Goal: Task Accomplishment & Management: Manage account settings

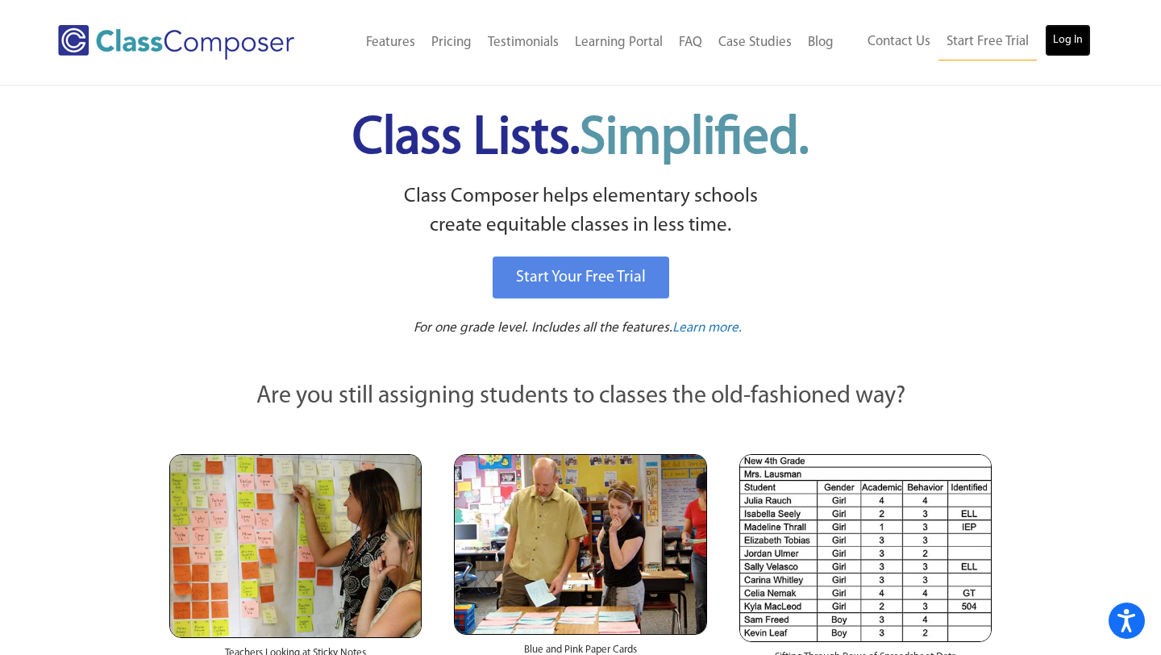
click at [1070, 39] on link "Log In" at bounding box center [1068, 40] width 46 height 32
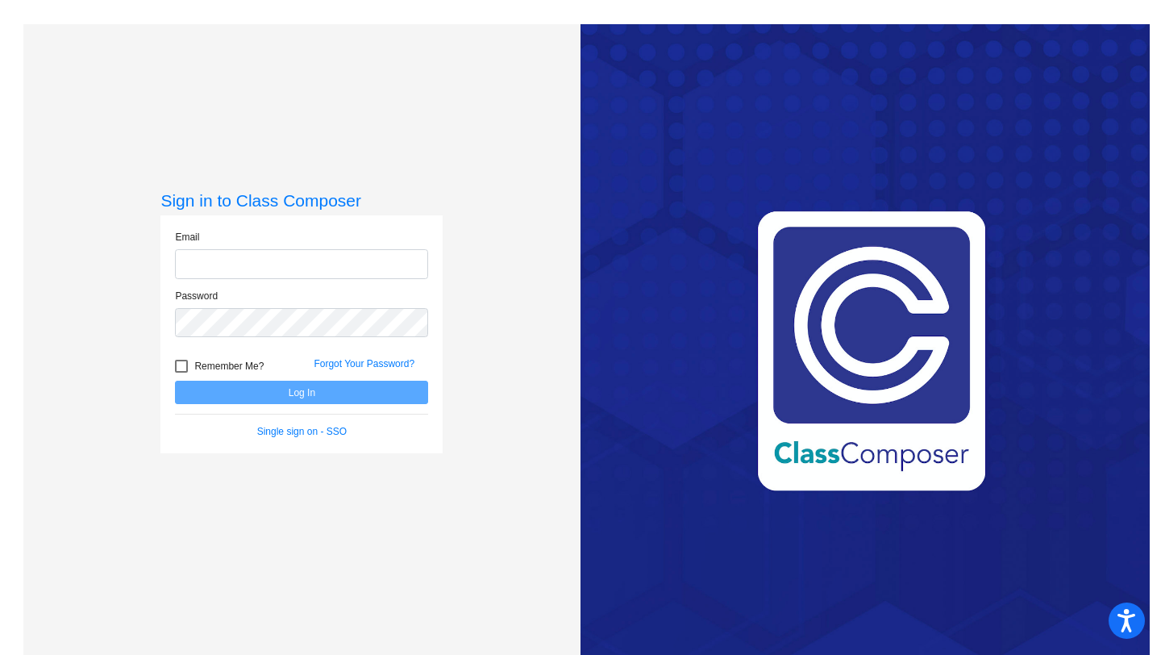
click at [337, 263] on input "email" at bounding box center [301, 264] width 253 height 30
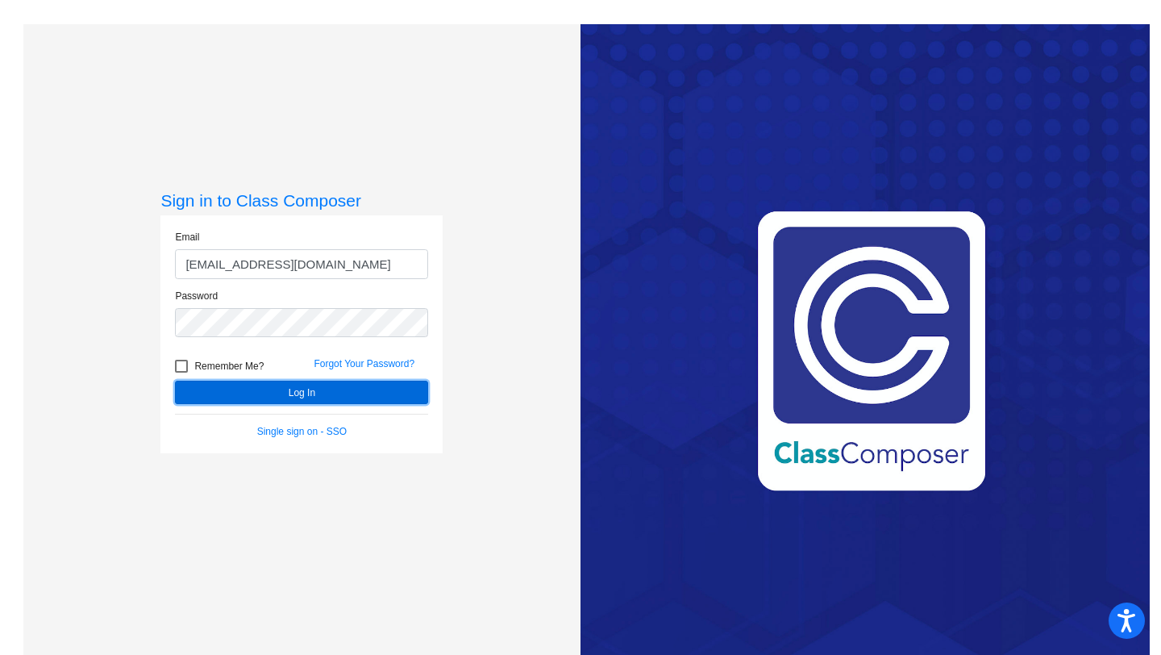
click at [301, 396] on button "Log In" at bounding box center [301, 392] width 253 height 23
click at [299, 390] on button "Log In" at bounding box center [301, 392] width 253 height 23
click at [261, 389] on button "Log In" at bounding box center [301, 392] width 253 height 23
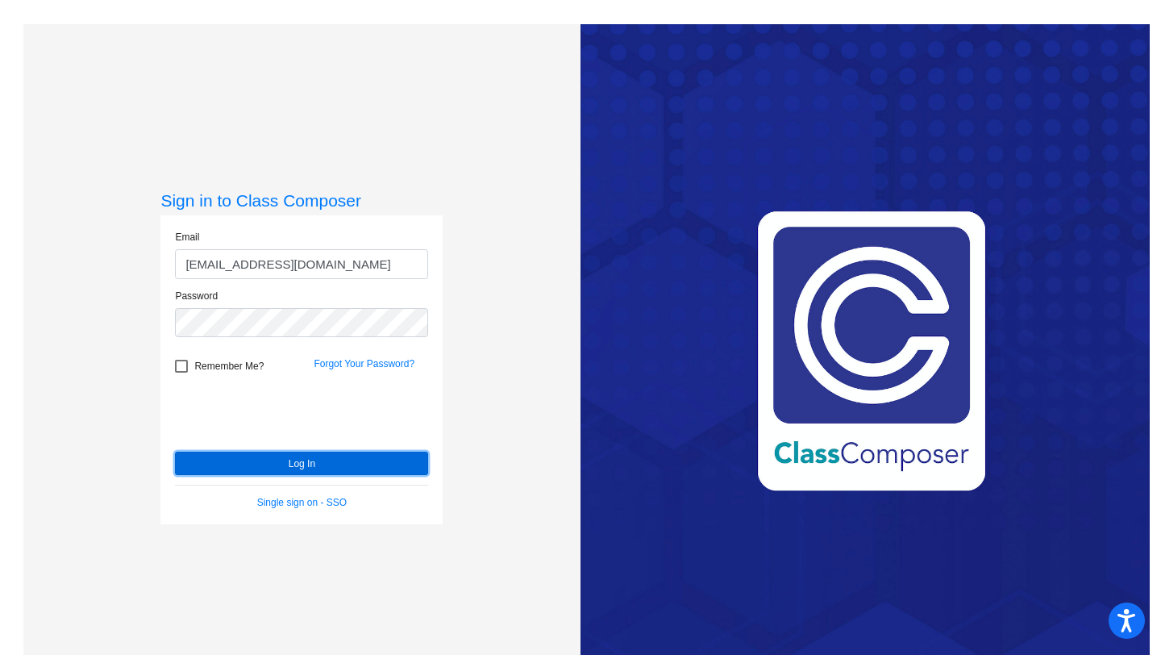
click at [309, 468] on button "Log In" at bounding box center [301, 462] width 253 height 23
click at [297, 464] on button "Log In" at bounding box center [301, 462] width 253 height 23
click at [318, 466] on button "Log In" at bounding box center [301, 462] width 253 height 23
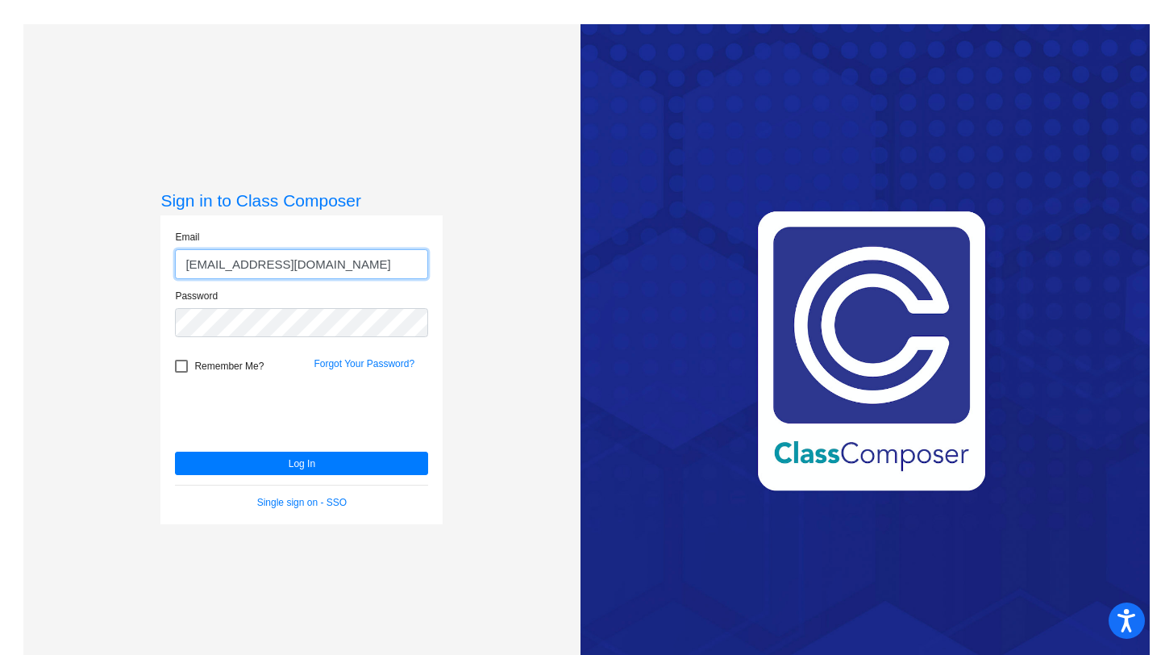
click at [372, 264] on input "ataylor@chillicotheschools.org" at bounding box center [301, 264] width 253 height 30
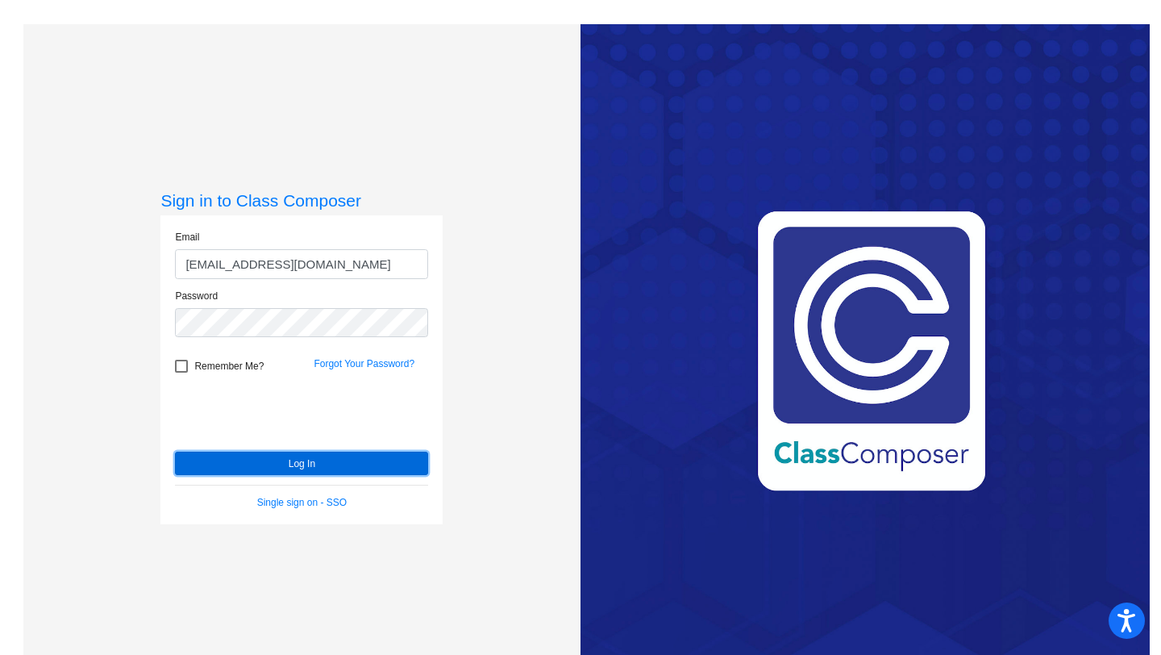
click at [286, 462] on button "Log In" at bounding box center [301, 462] width 253 height 23
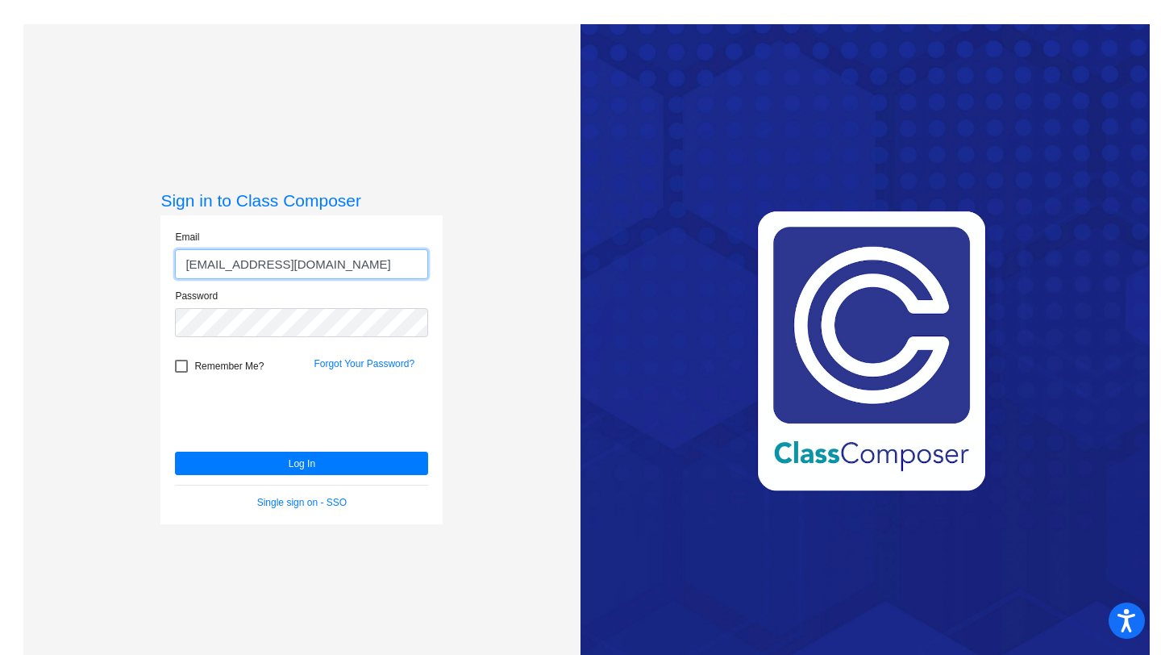
click at [359, 261] on input "ataylor@chillicotheschools.org" at bounding box center [301, 264] width 253 height 30
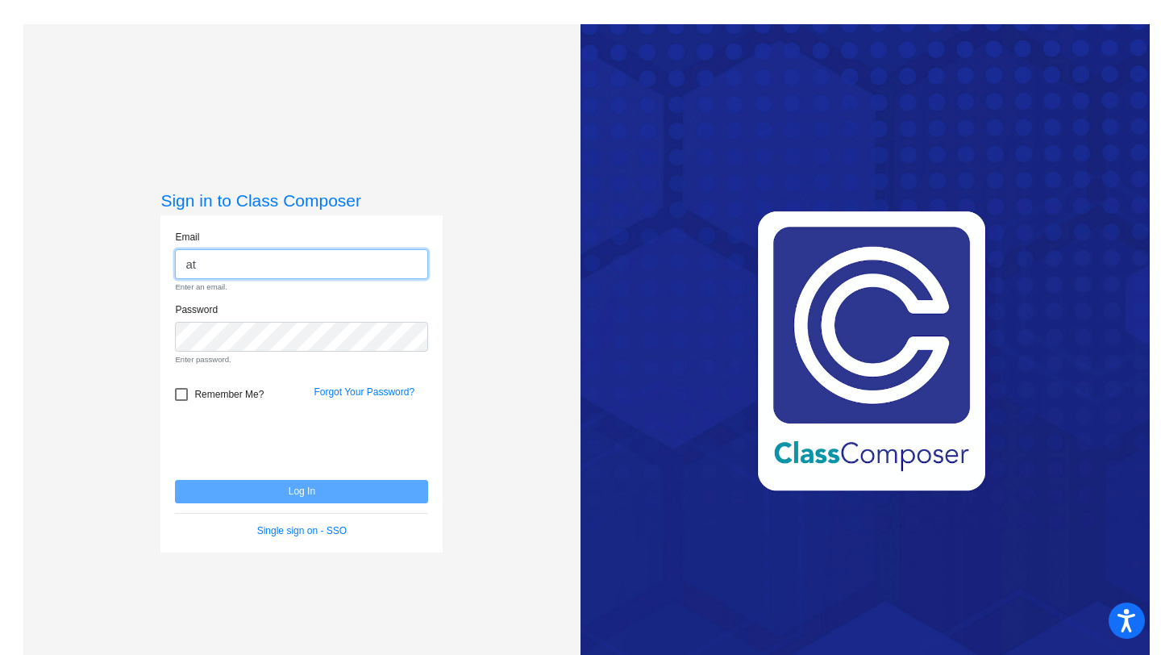
type input "a"
